Goal: Find specific page/section: Find specific page/section

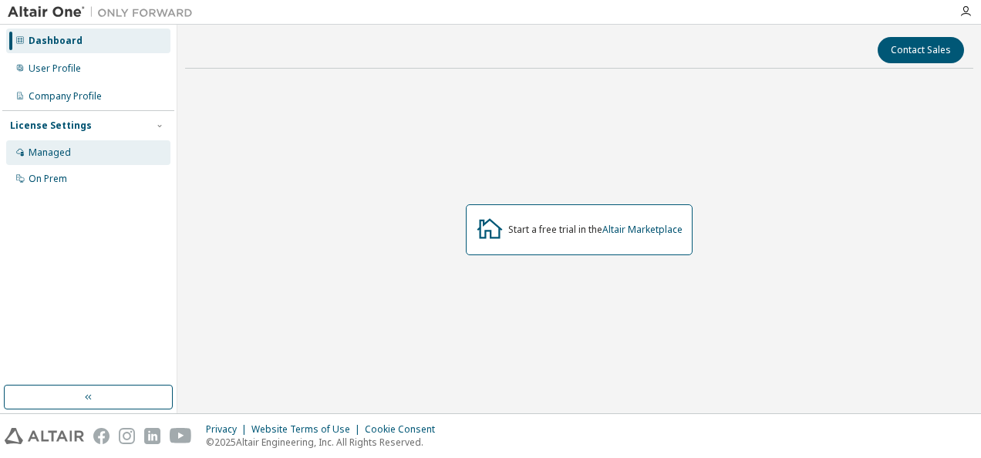
click at [109, 151] on div "Managed" at bounding box center [88, 152] width 164 height 25
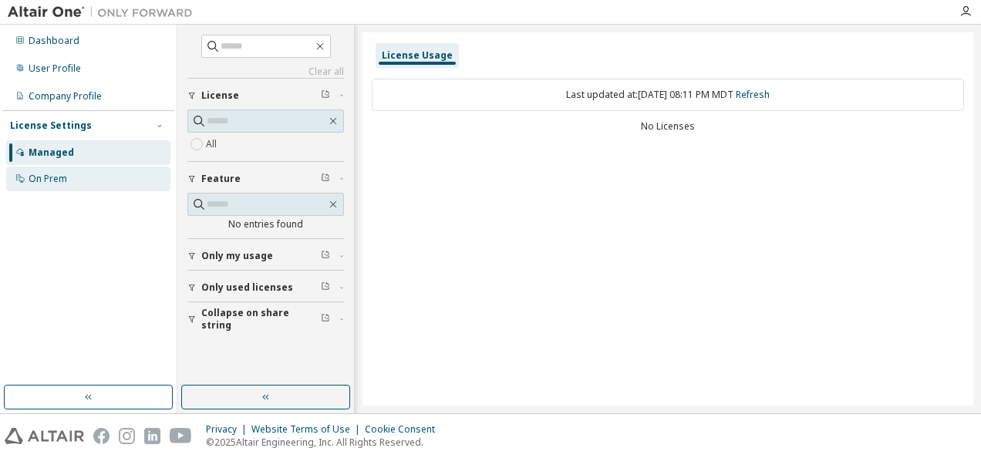
click at [68, 180] on div "On Prem" at bounding box center [88, 179] width 164 height 25
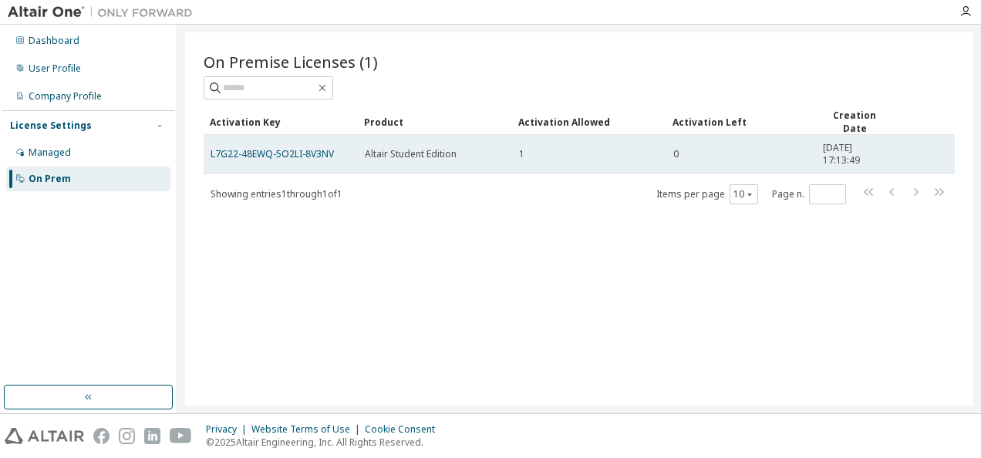
click at [364, 154] on td "Altair Student Edition" at bounding box center [435, 154] width 154 height 39
click at [422, 157] on span "Altair Student Edition" at bounding box center [411, 154] width 92 height 12
click at [419, 157] on span "Altair Student Edition" at bounding box center [411, 154] width 92 height 12
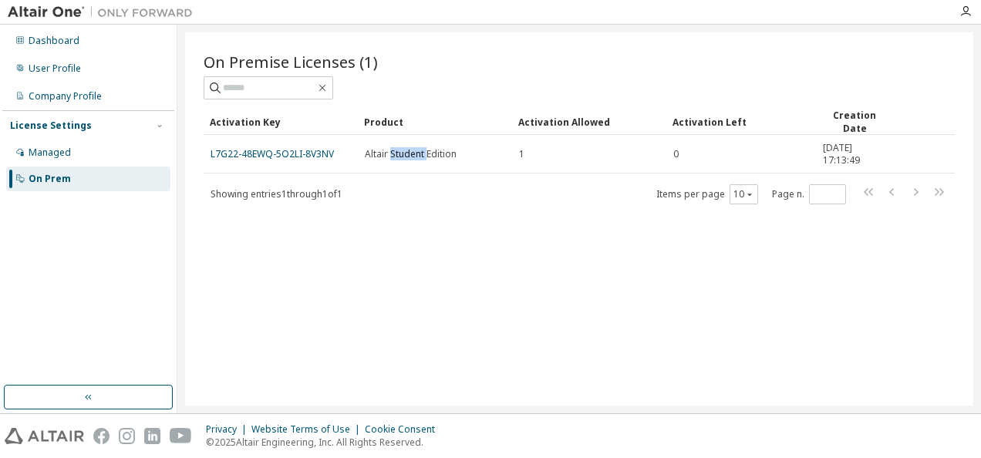
drag, startPoint x: 427, startPoint y: 40, endPoint x: 395, endPoint y: 25, distance: 35.5
click at [427, 40] on div "On Premise Licenses (1) Clear Load Save Save As Field Operator Value Select fil…" at bounding box center [579, 218] width 788 height 373
click at [408, 179] on div "Activation Key Product Activation Allowed Activation Left Creation Date L7G22-4…" at bounding box center [579, 157] width 751 height 96
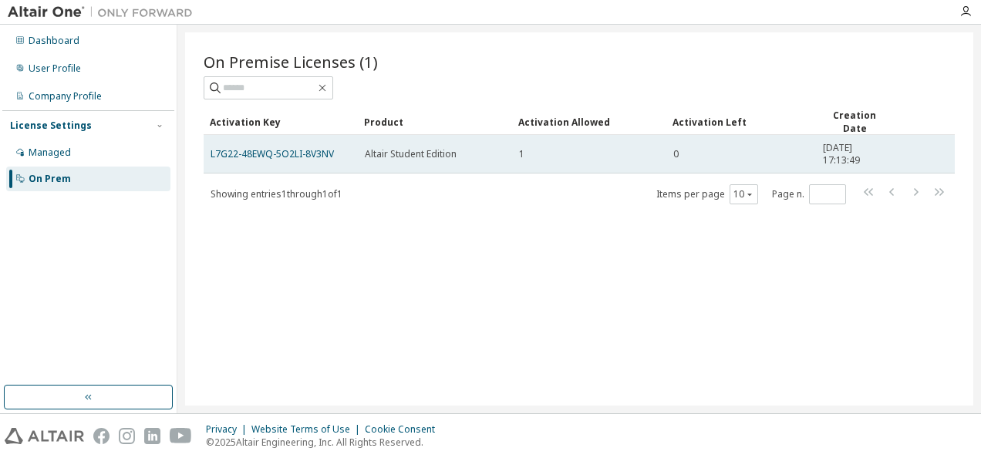
click at [409, 160] on td "Altair Student Edition" at bounding box center [435, 154] width 154 height 39
drag, startPoint x: 409, startPoint y: 160, endPoint x: 312, endPoint y: 143, distance: 98.5
click at [312, 143] on td "L7G22-48EWQ-5O2LI-8V3NV" at bounding box center [281, 154] width 154 height 39
click at [312, 147] on link "L7G22-48EWQ-5O2LI-8V3NV" at bounding box center [271, 153] width 123 height 13
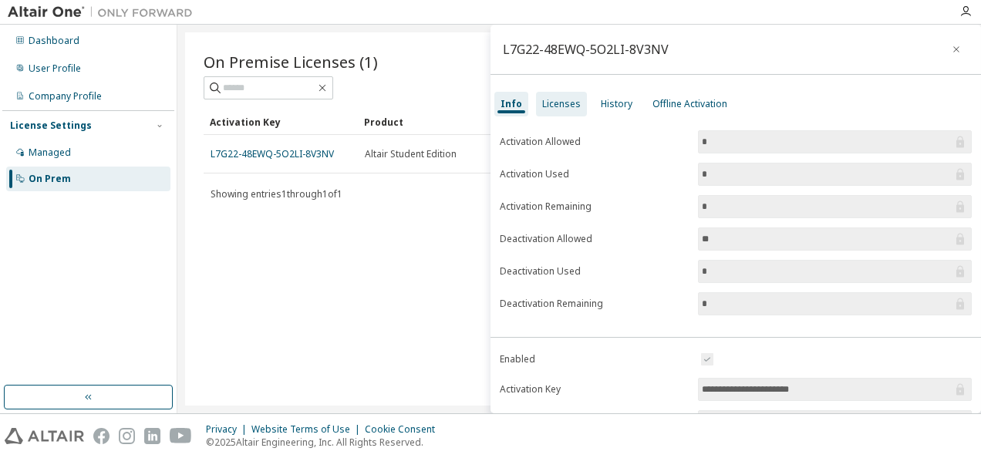
click at [547, 100] on div "Licenses" at bounding box center [561, 104] width 39 height 12
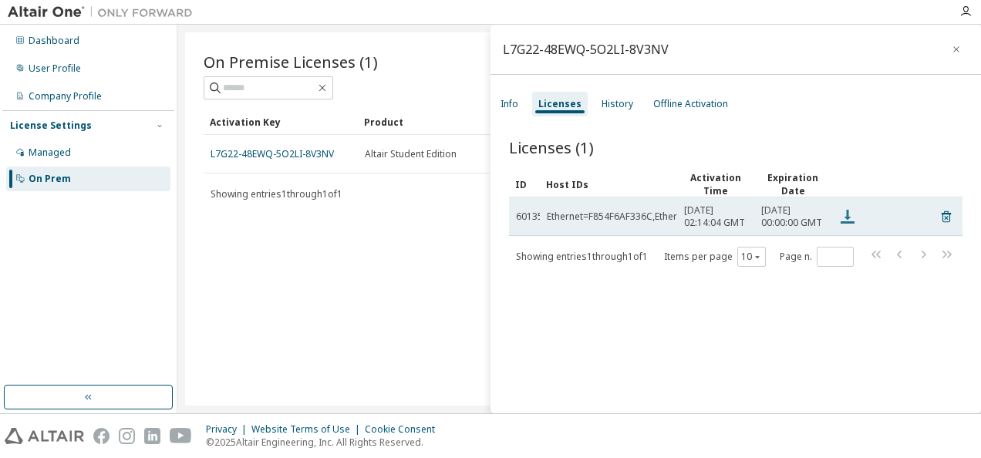
click at [845, 217] on icon at bounding box center [847, 216] width 19 height 19
